Goal: Task Accomplishment & Management: Manage account settings

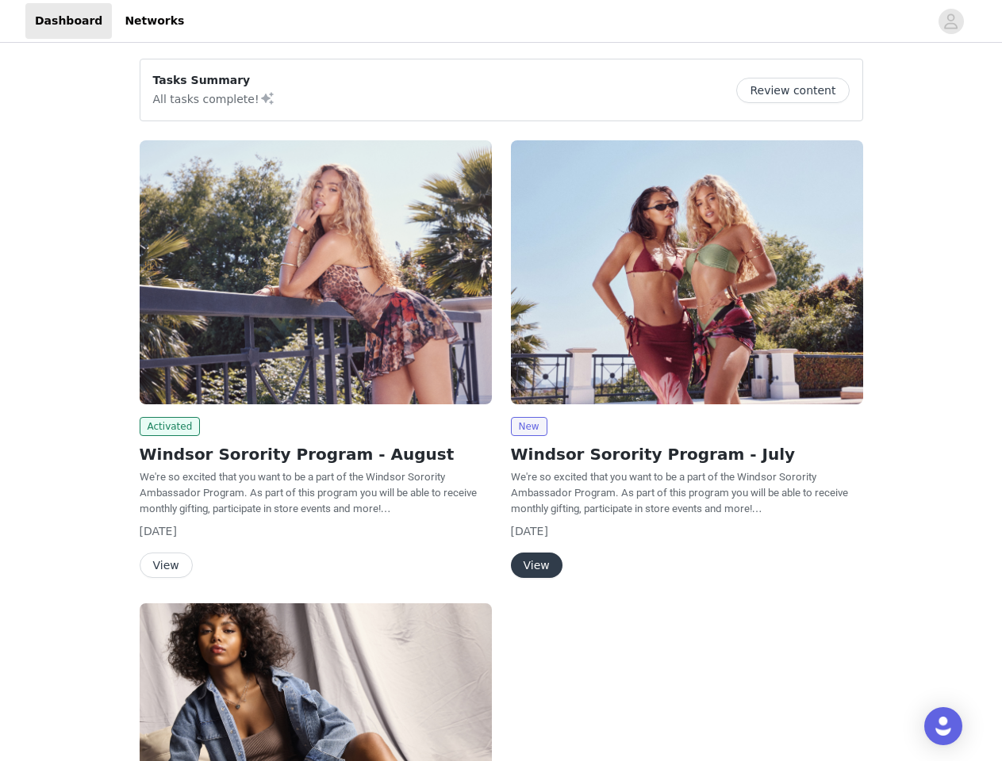
click at [501, 381] on div "New Windsor Sorority Program - July We're so excited that you want to be a part…" at bounding box center [686, 362] width 371 height 463
click at [500, 21] on div at bounding box center [561, 21] width 735 height 36
click at [951, 21] on icon "avatar" at bounding box center [950, 21] width 15 height 25
click at [799, 90] on div "Tasks Summary All tasks complete! Review content Activated Windsor Sorority Pro…" at bounding box center [501, 583] width 1002 height 1075
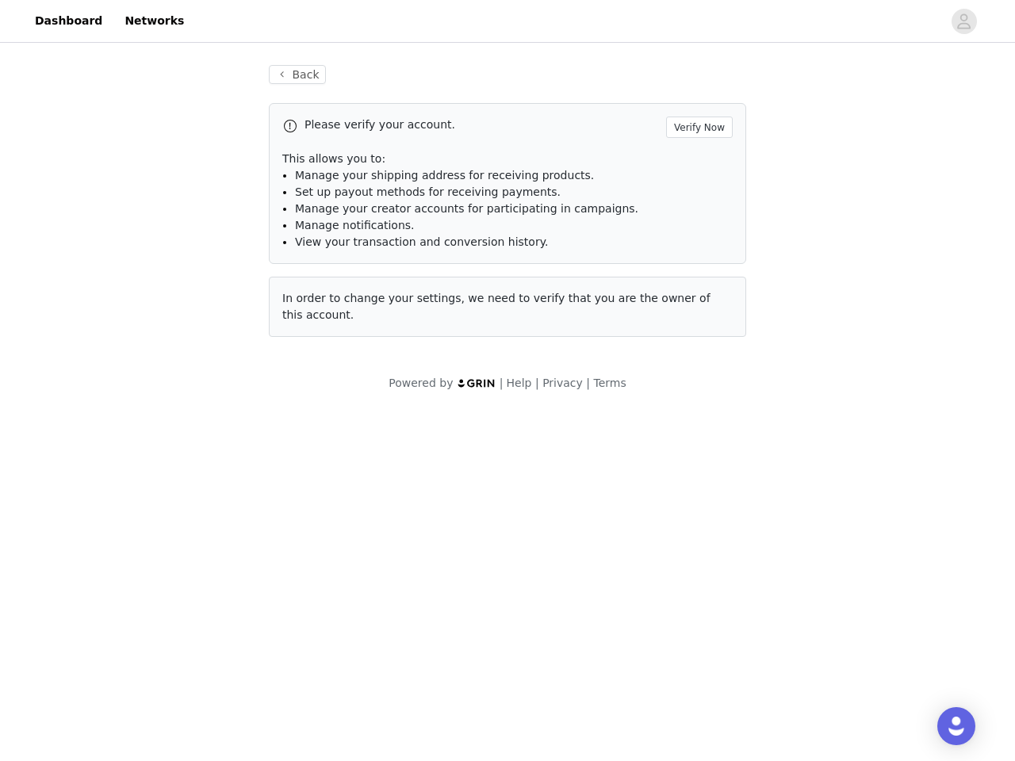
click at [316, 272] on div "Please verify your account. Verify Now This allows you to: Manage your shipping…" at bounding box center [507, 220] width 477 height 234
click at [167, 427] on body "Dashboard Networks Back Please verify your account. Verify Now This allows you …" at bounding box center [507, 380] width 1015 height 761
click at [165, 565] on body "Dashboard Networks Back Please verify your account. Verify Now This allows you …" at bounding box center [507, 380] width 1015 height 761
click at [687, 272] on div "Please verify your account. Verify Now This allows you to: Manage your shipping…" at bounding box center [507, 220] width 477 height 234
click at [528, 427] on body "Dashboard Networks Back Please verify your account. Verify Now This allows you …" at bounding box center [507, 380] width 1015 height 761
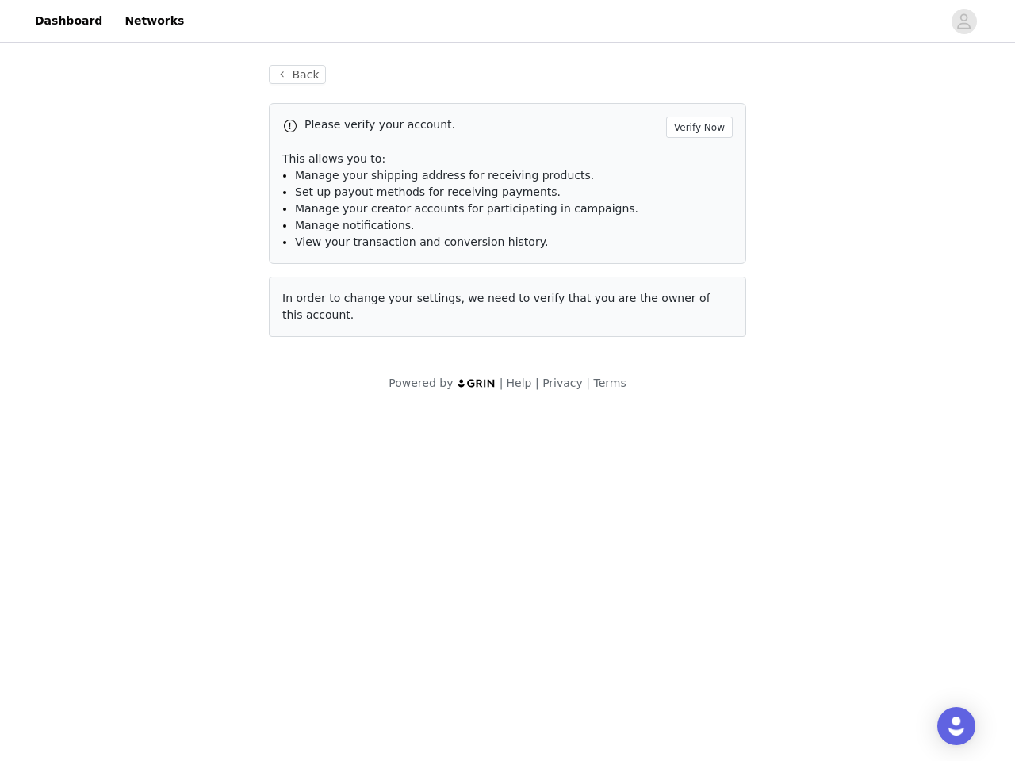
click at [535, 565] on body "Dashboard Networks Back Please verify your account. Verify Now This allows you …" at bounding box center [507, 380] width 1015 height 761
